Goal: Task Accomplishment & Management: Use online tool/utility

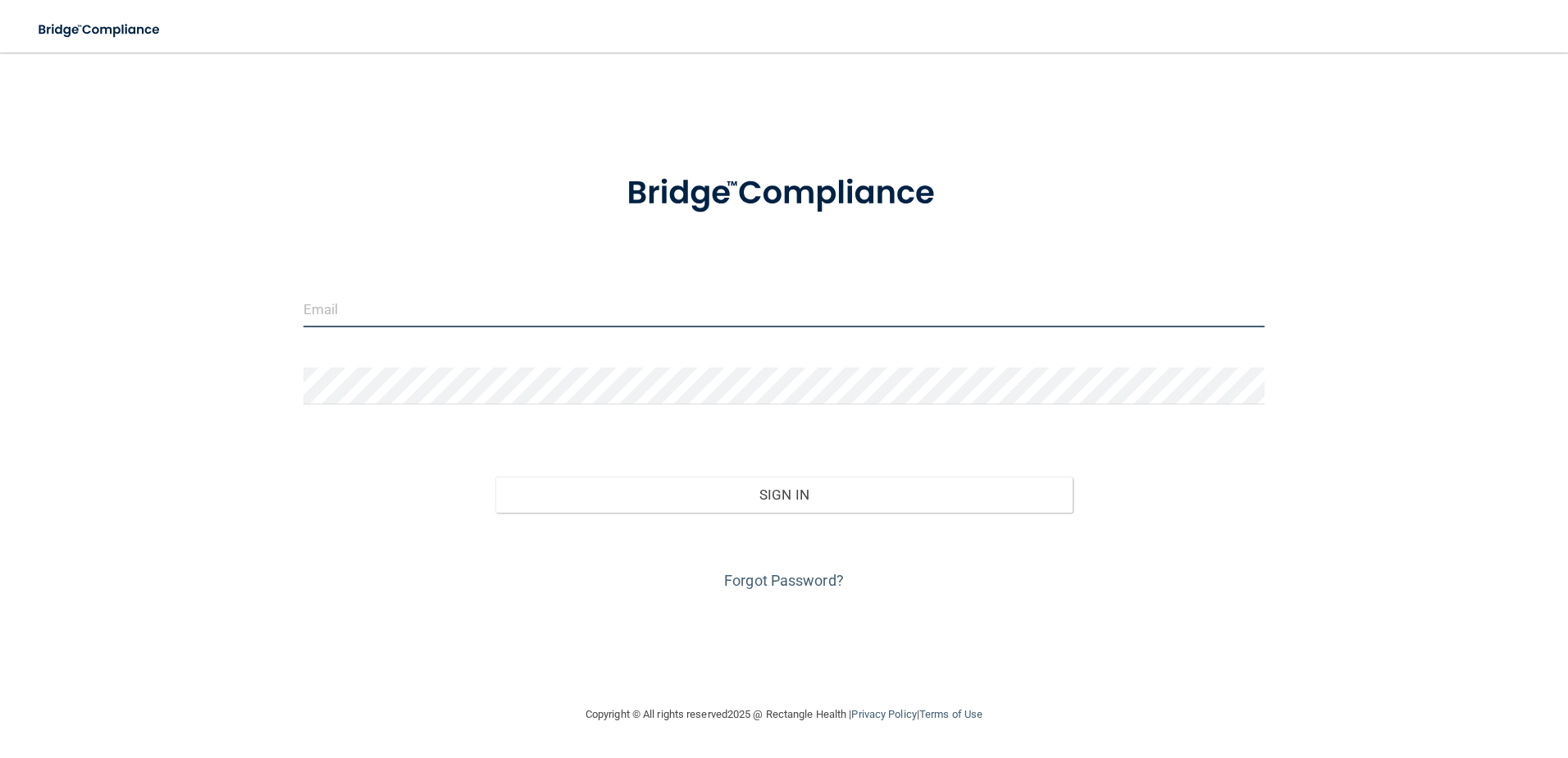
click at [363, 309] on input "email" at bounding box center [784, 308] width 962 height 37
type input "[EMAIL_ADDRESS][DOMAIN_NAME]"
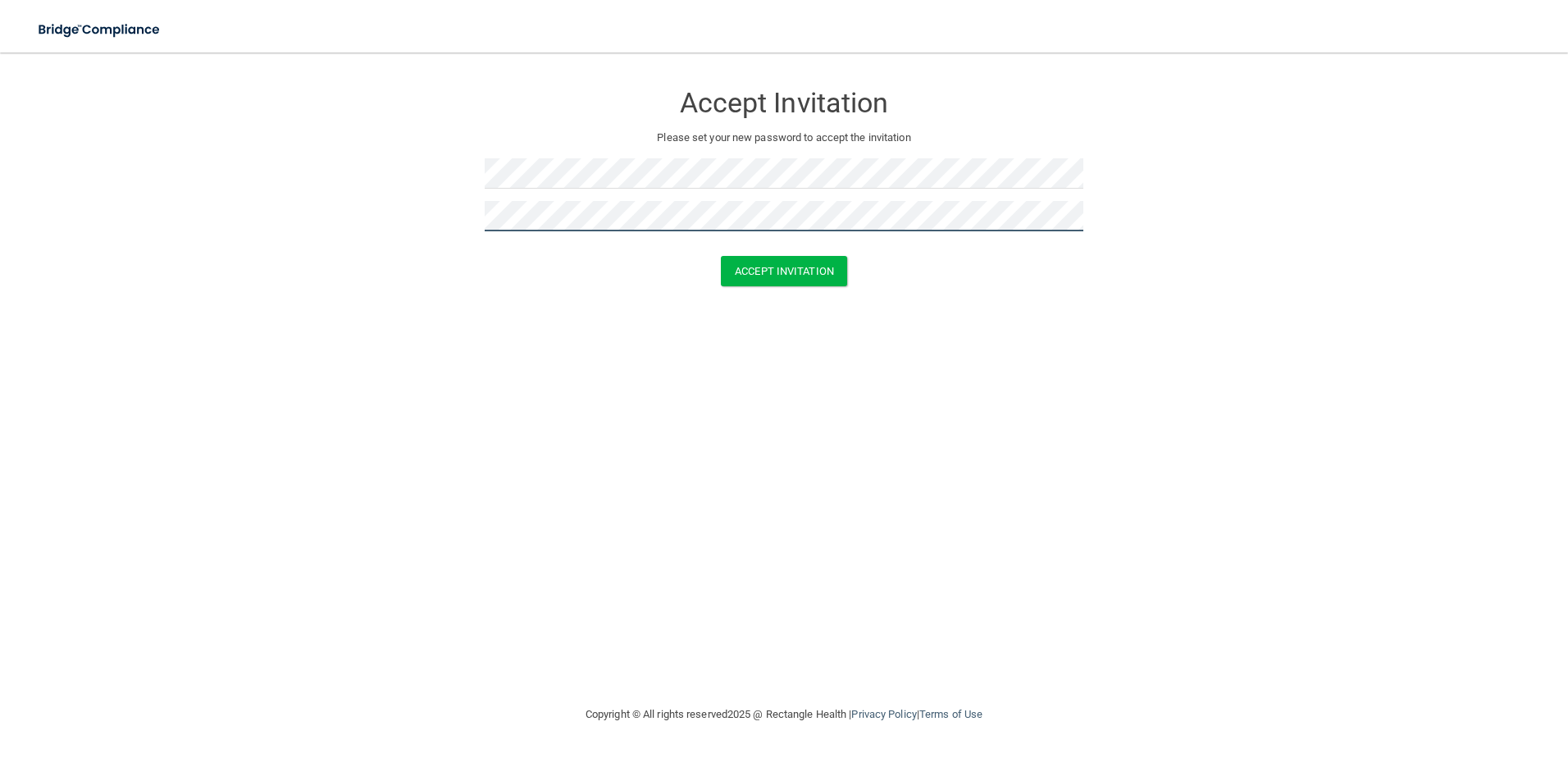
click at [721, 256] on button "Accept Invitation" at bounding box center [784, 271] width 126 height 30
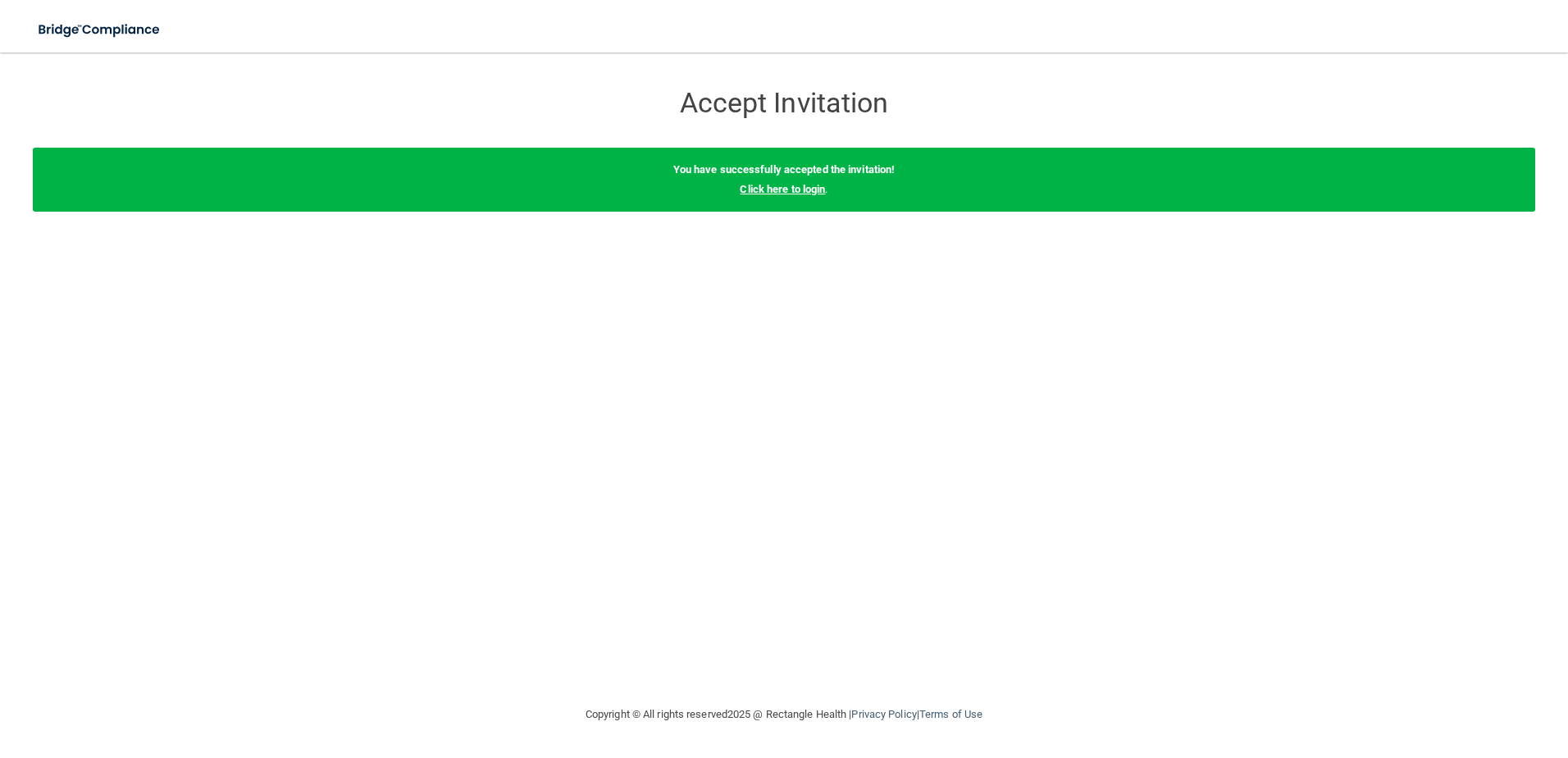
click at [806, 187] on link "Click here to login" at bounding box center [783, 189] width 85 height 12
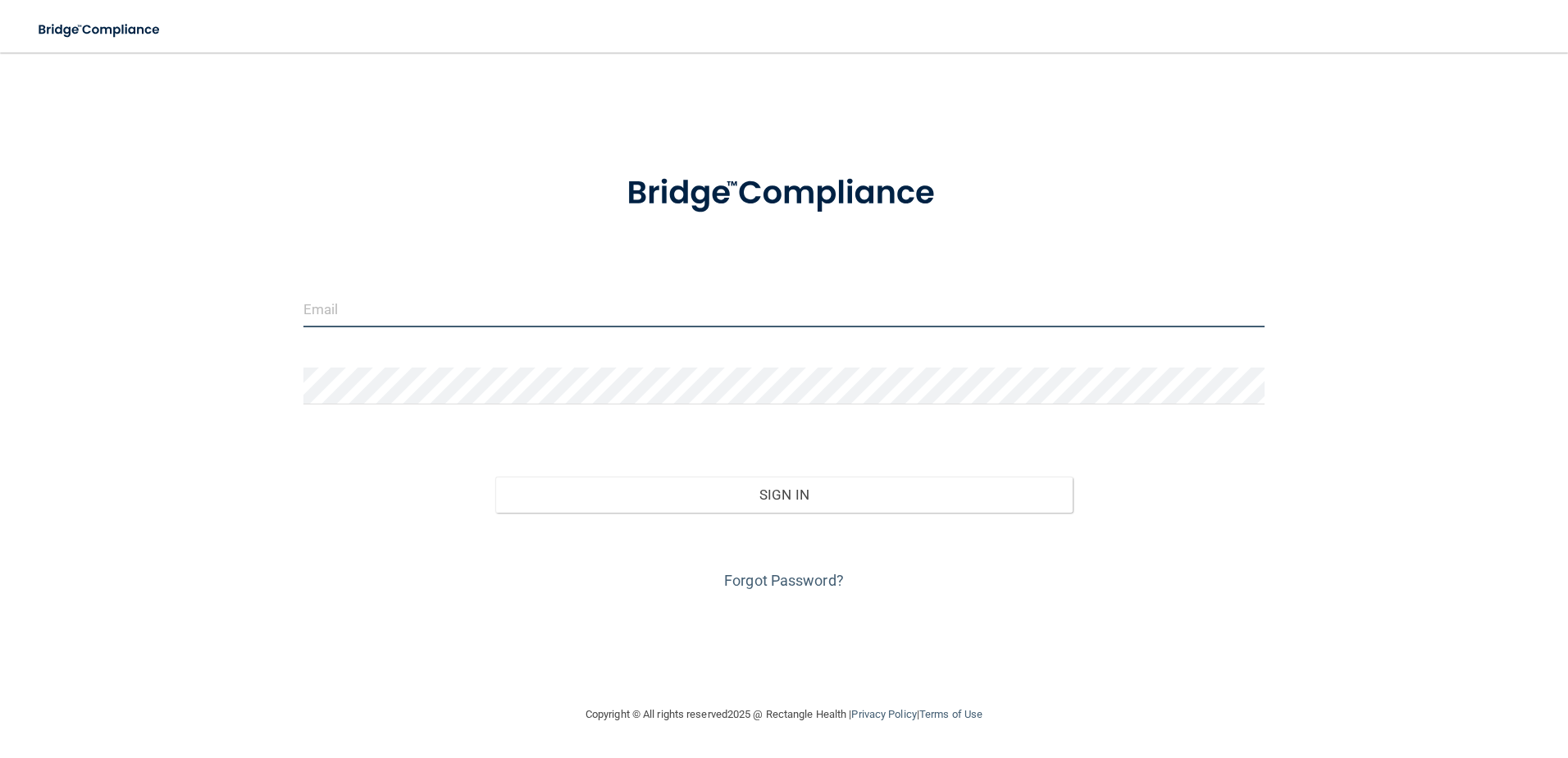
click at [449, 298] on input "email" at bounding box center [784, 308] width 962 height 37
type input "[EMAIL_ADDRESS][DOMAIN_NAME]"
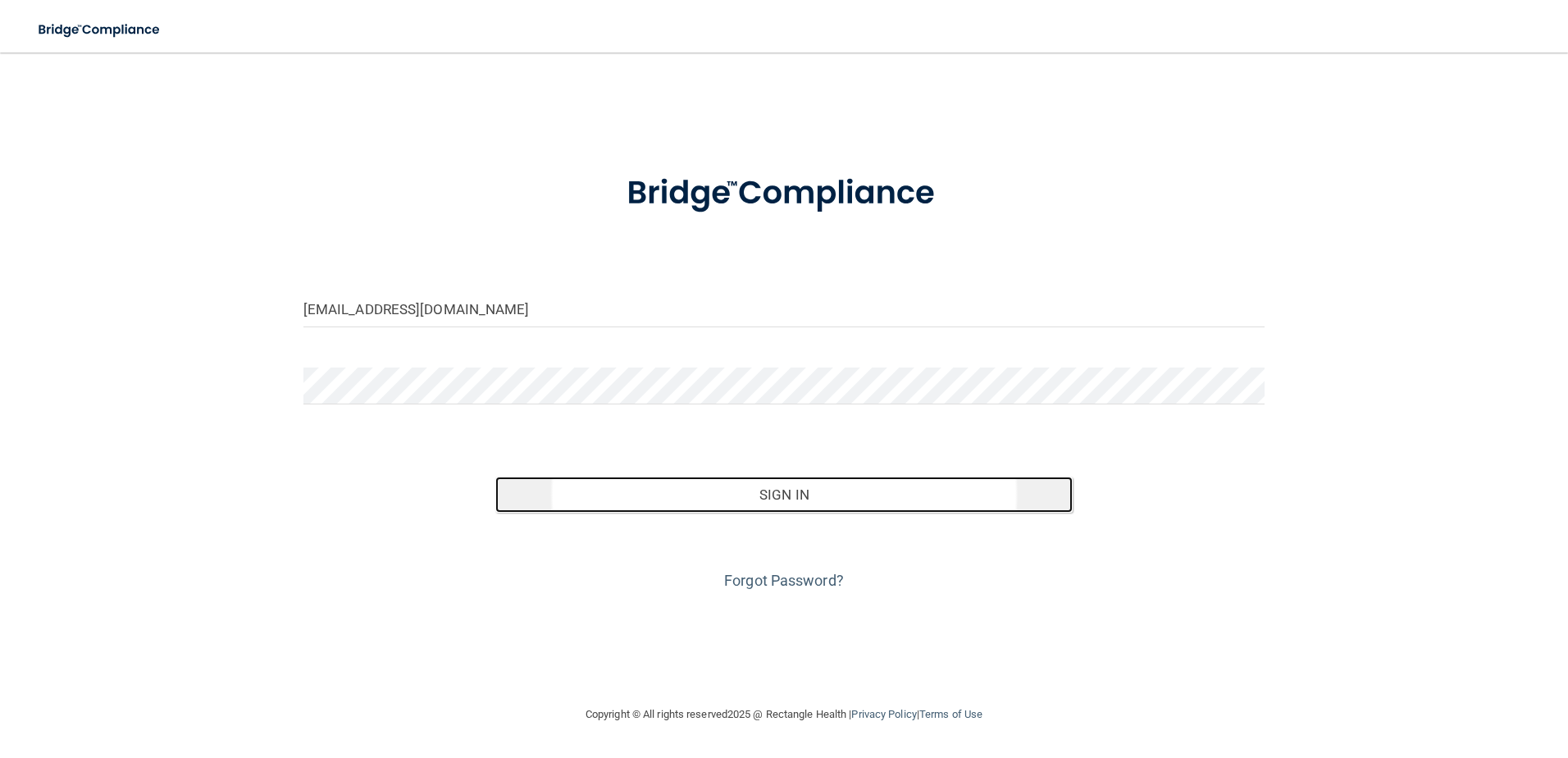
click at [700, 494] on button "Sign In" at bounding box center [784, 495] width 578 height 36
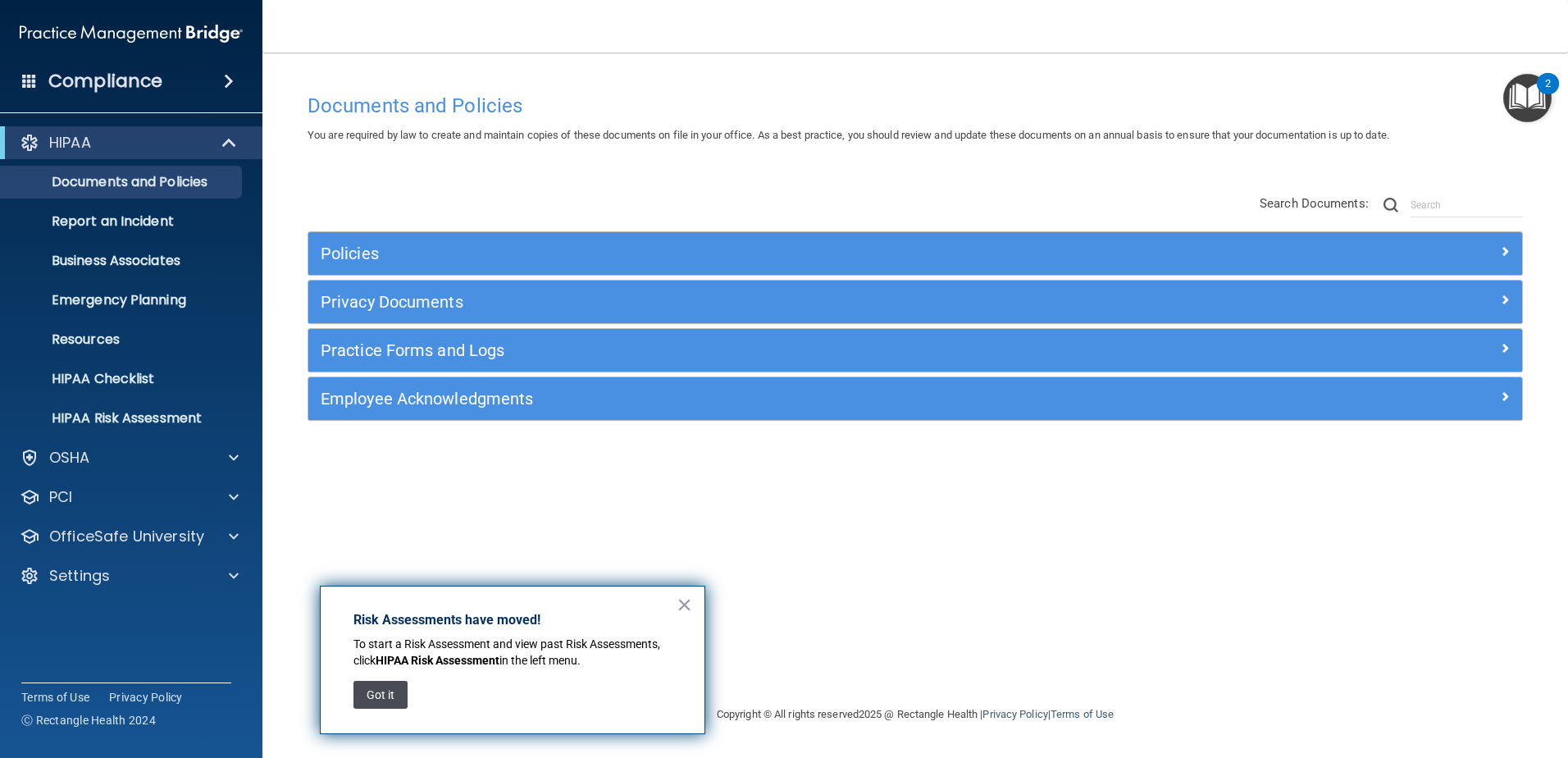
click at [385, 699] on button "Got it" at bounding box center [381, 695] width 54 height 28
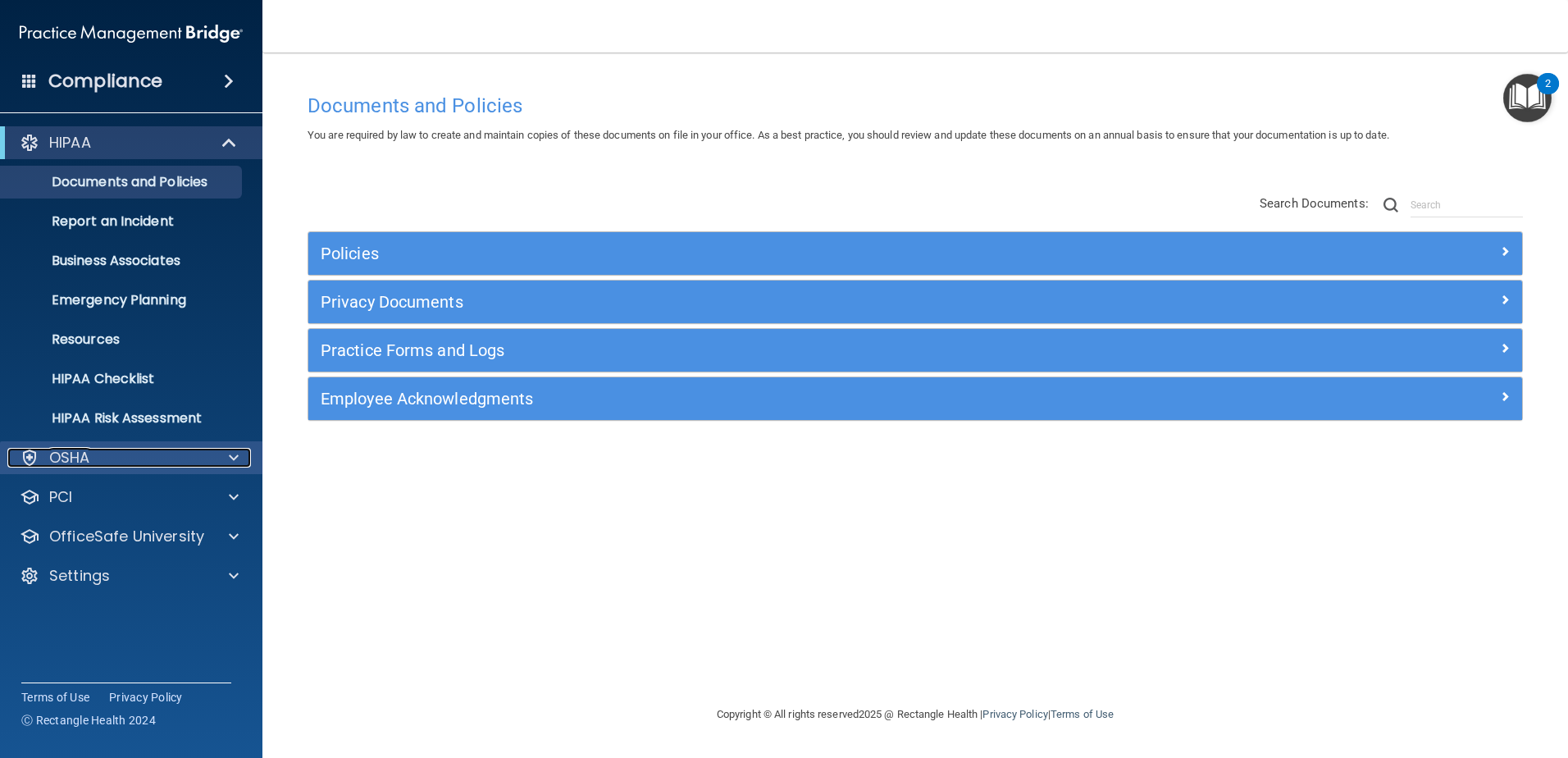
click at [114, 456] on div "OSHA" at bounding box center [109, 458] width 203 height 20
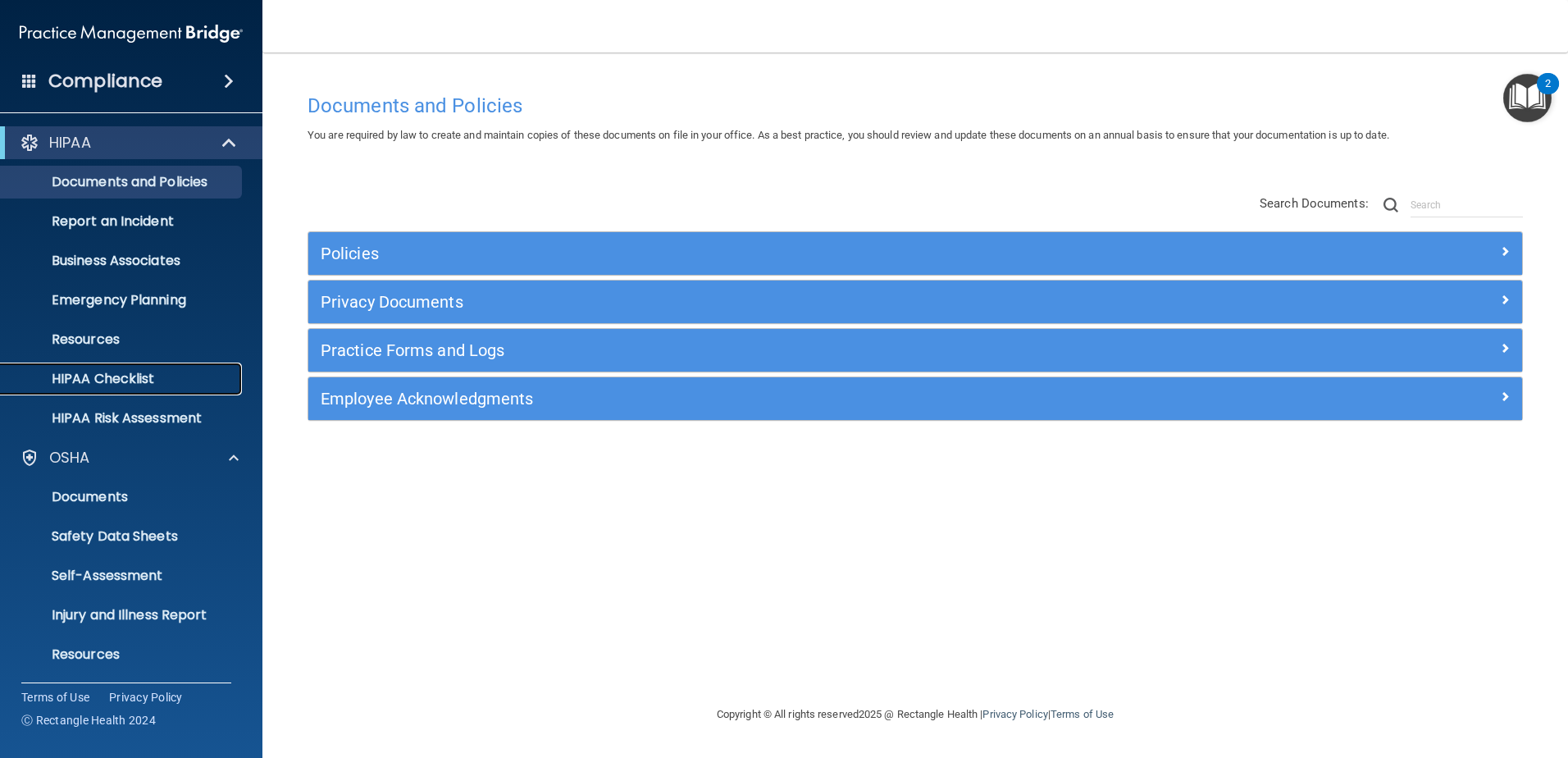
click at [104, 377] on p "HIPAA Checklist" at bounding box center [122, 379] width 224 height 16
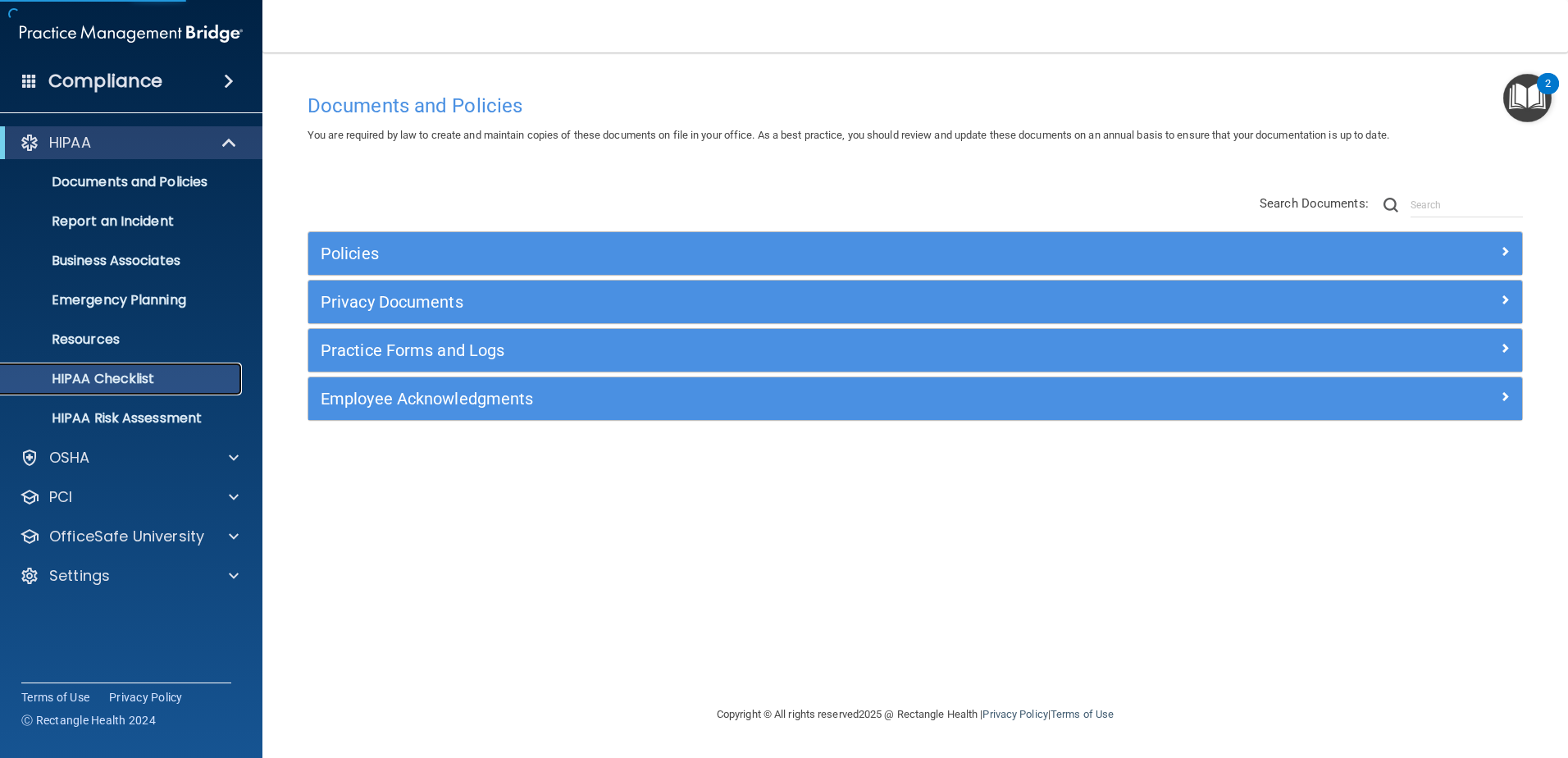
click at [104, 377] on p "HIPAA Checklist" at bounding box center [122, 379] width 224 height 16
